Goal: Information Seeking & Learning: Learn about a topic

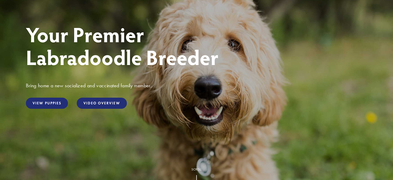
scroll to position [78, 0]
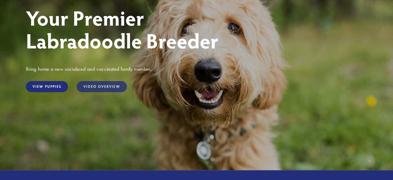
click at [95, 84] on link "Video Overview" at bounding box center [102, 86] width 50 height 11
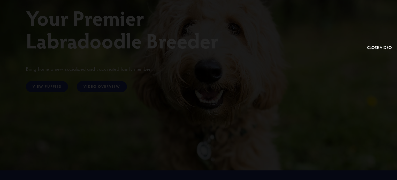
click at [377, 48] on button at bounding box center [379, 28] width 25 height 46
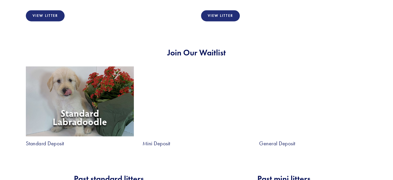
scroll to position [905, 0]
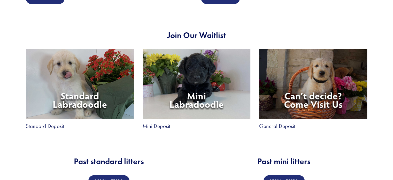
click at [61, 85] on img at bounding box center [80, 84] width 108 height 70
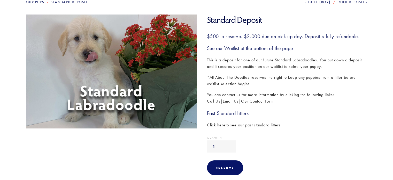
scroll to position [78, 0]
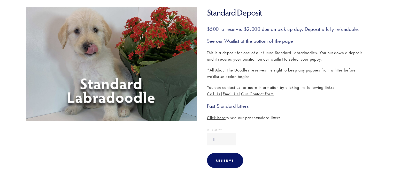
click at [217, 118] on span "Click here" at bounding box center [216, 117] width 19 height 5
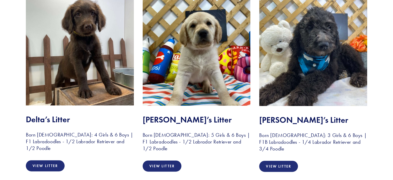
scroll to position [1242, 0]
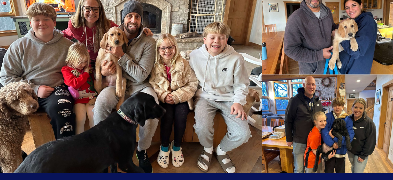
scroll to position [1143, 0]
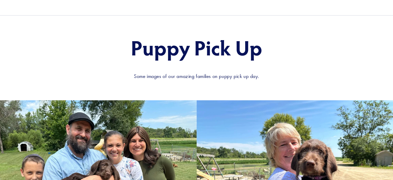
scroll to position [569, 0]
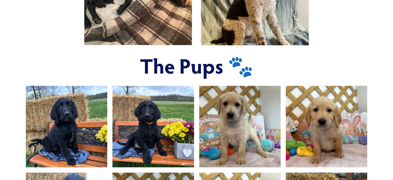
scroll to position [310, 0]
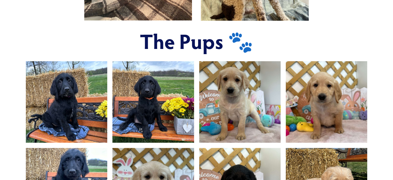
click at [140, 116] on img at bounding box center [153, 101] width 109 height 81
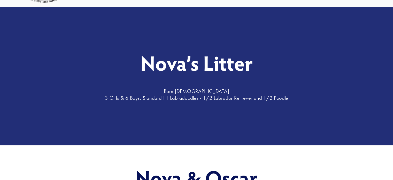
scroll to position [0, 0]
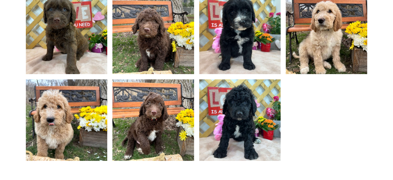
scroll to position [310, 0]
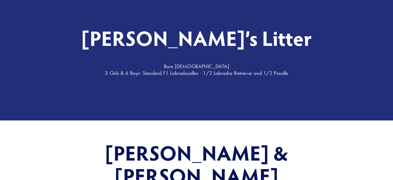
scroll to position [52, 0]
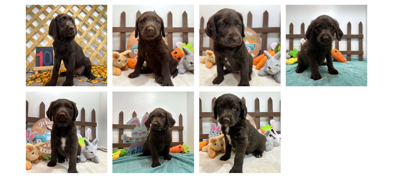
scroll to position [440, 0]
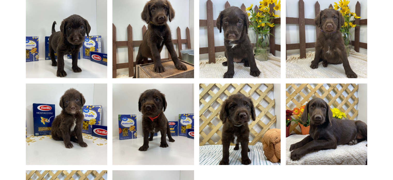
scroll to position [362, 0]
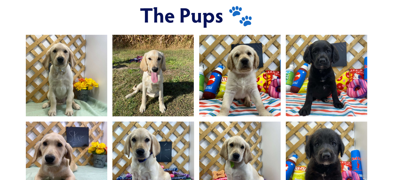
scroll to position [336, 0]
